Goal: Information Seeking & Learning: Learn about a topic

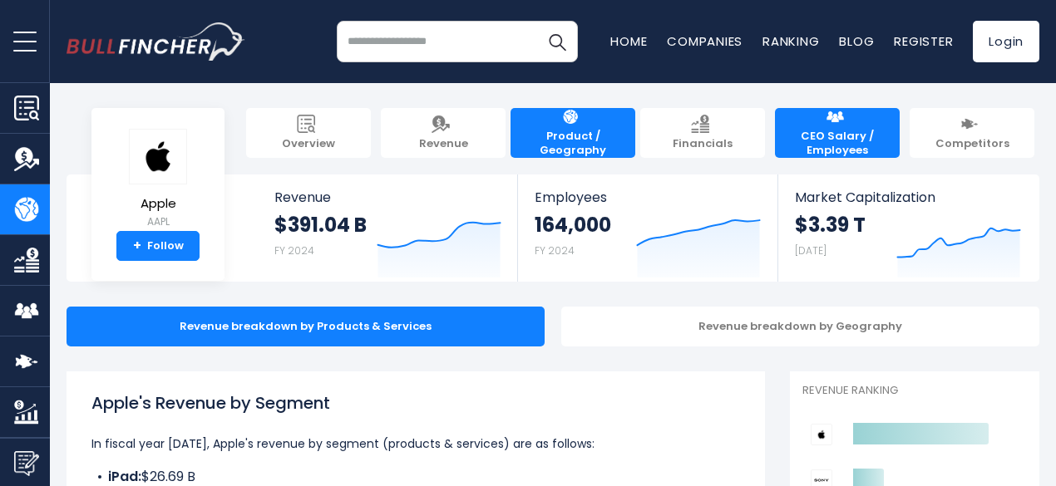
click at [814, 149] on link "CEO Salary / Employees" at bounding box center [837, 133] width 125 height 50
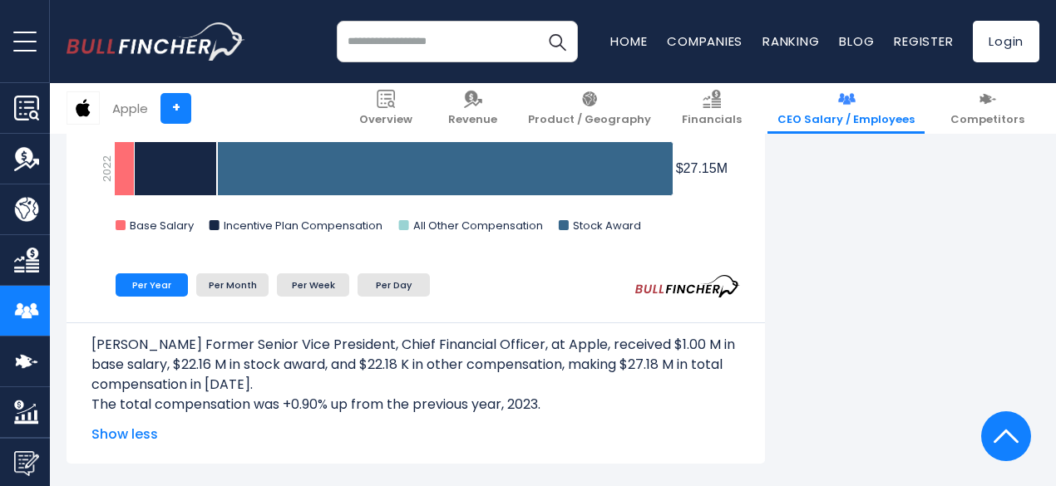
scroll to position [1159, 0]
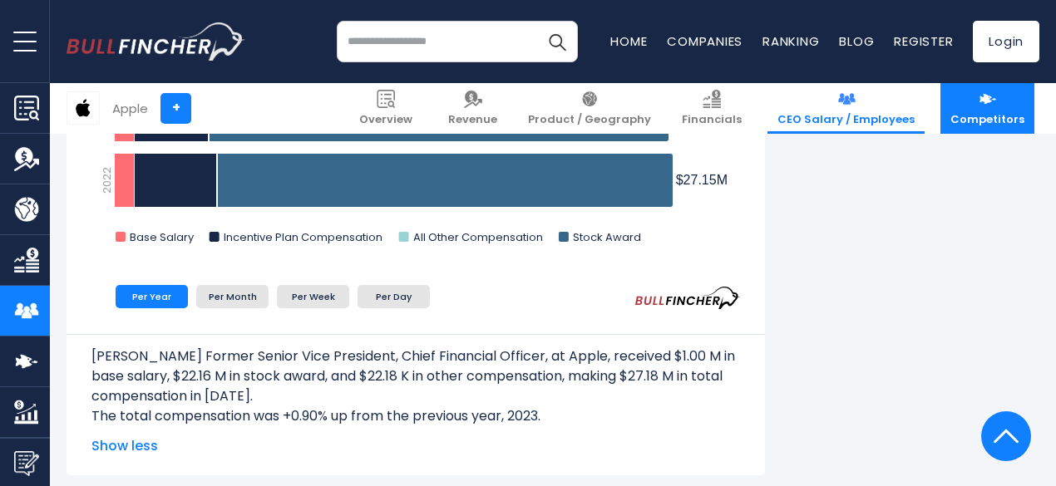
click at [972, 116] on span "Competitors" at bounding box center [987, 120] width 74 height 14
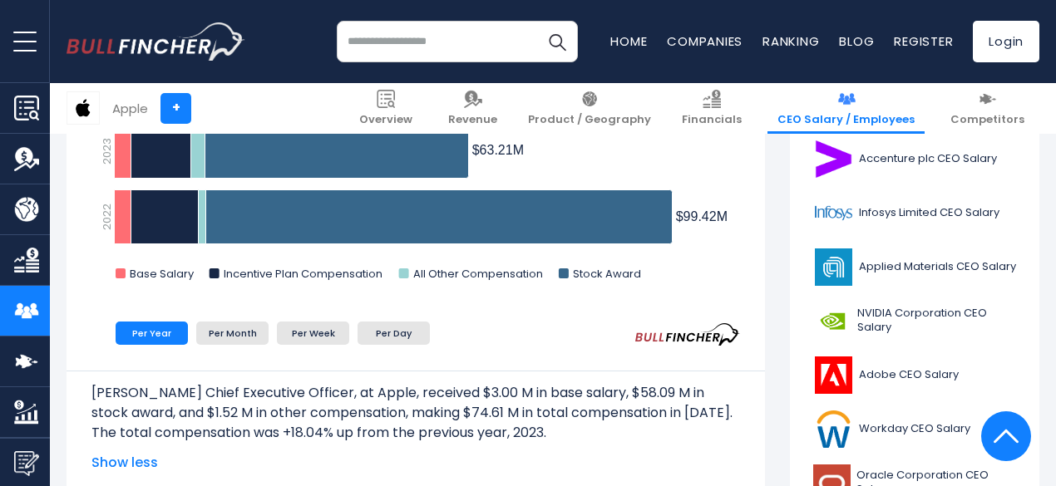
scroll to position [472, 0]
